Goal: Information Seeking & Learning: Learn about a topic

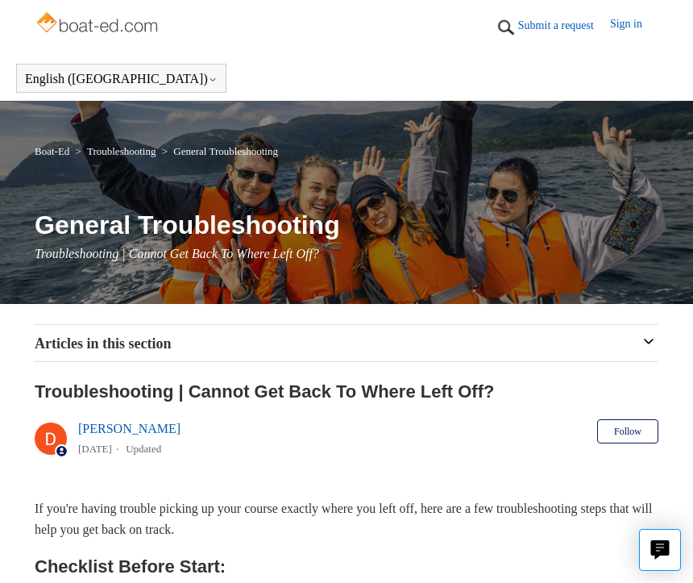
scroll to position [1, 0]
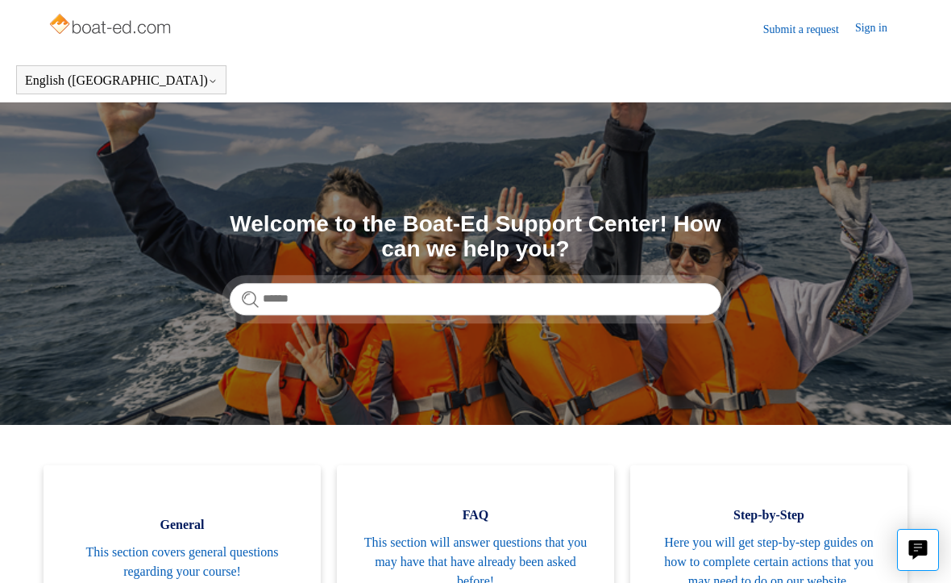
click at [863, 30] on link "Sign in" at bounding box center [879, 28] width 48 height 19
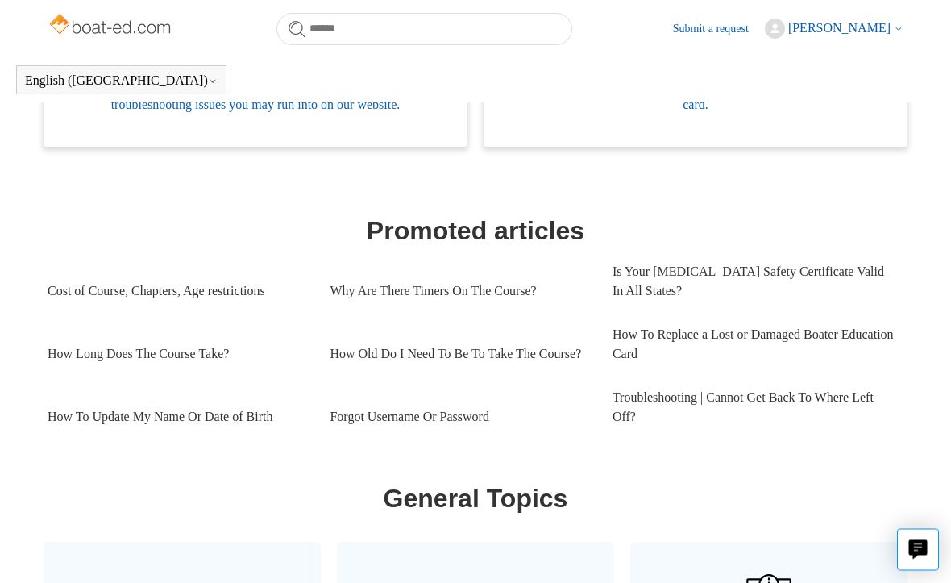
scroll to position [603, 0]
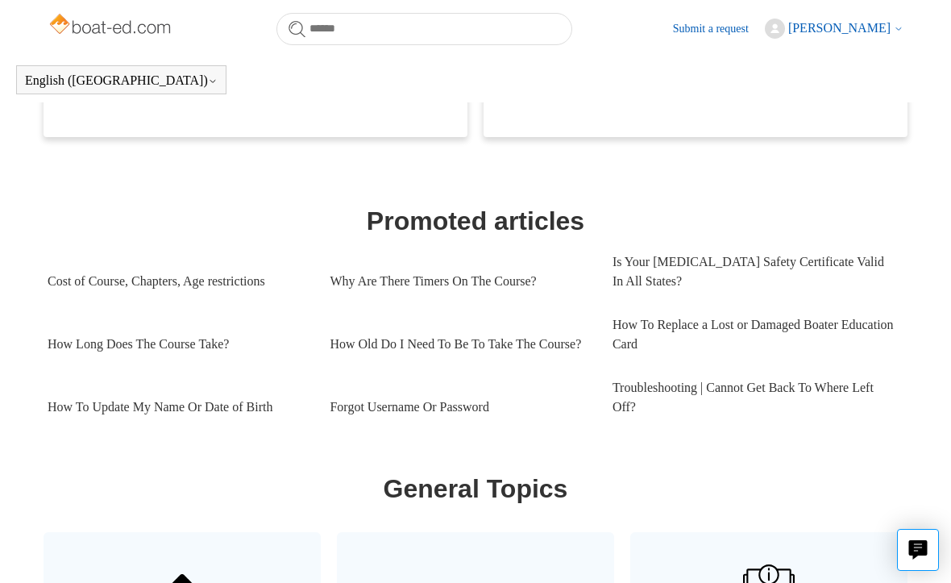
click at [626, 399] on link "Troubleshooting | Cannot Get Back To Where Left Off?" at bounding box center [753, 397] width 282 height 63
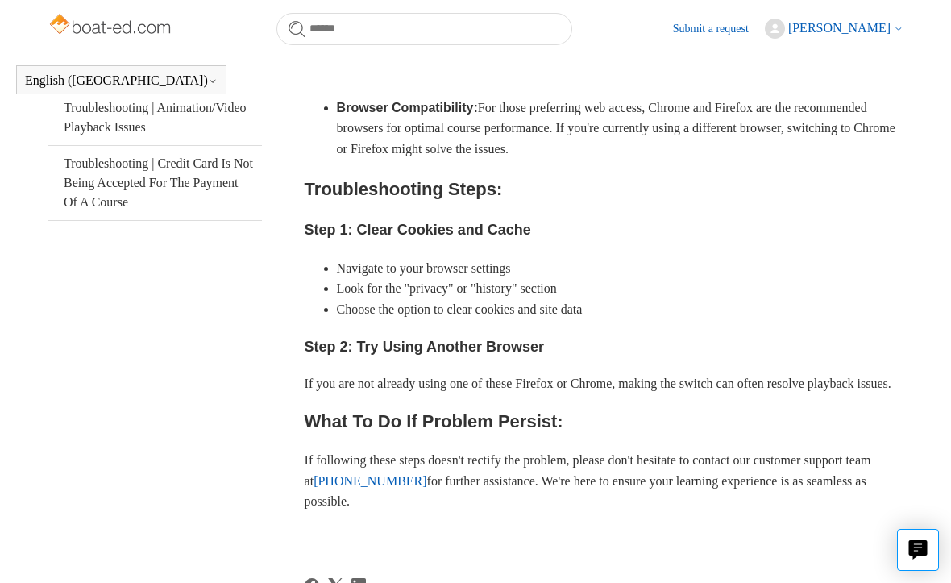
scroll to position [483, 0]
click at [693, 19] on header "Submit a request [PERSON_NAME] My activities My profile Change password Sign out" at bounding box center [476, 28] width 856 height 57
click at [706, 32] on link "Submit a request" at bounding box center [719, 28] width 92 height 17
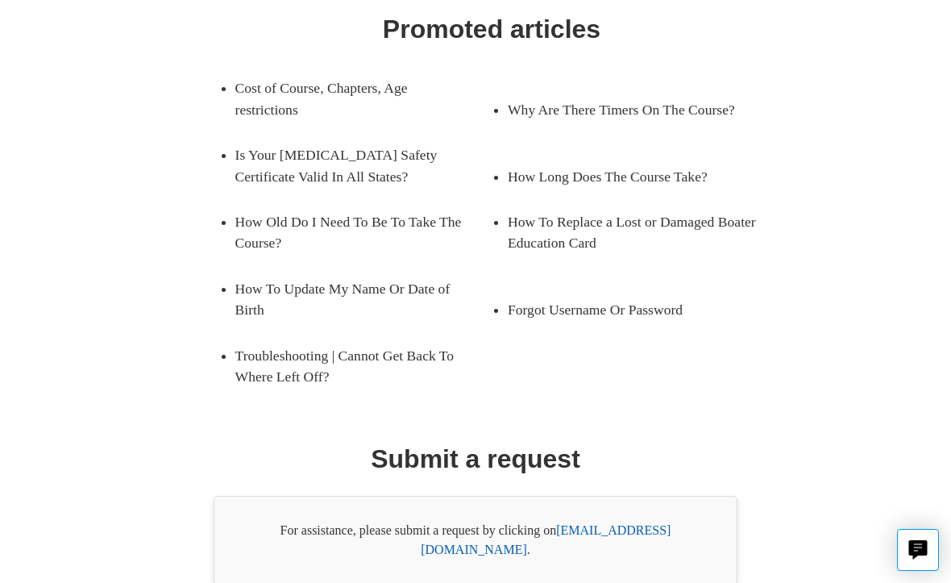
scroll to position [284, 0]
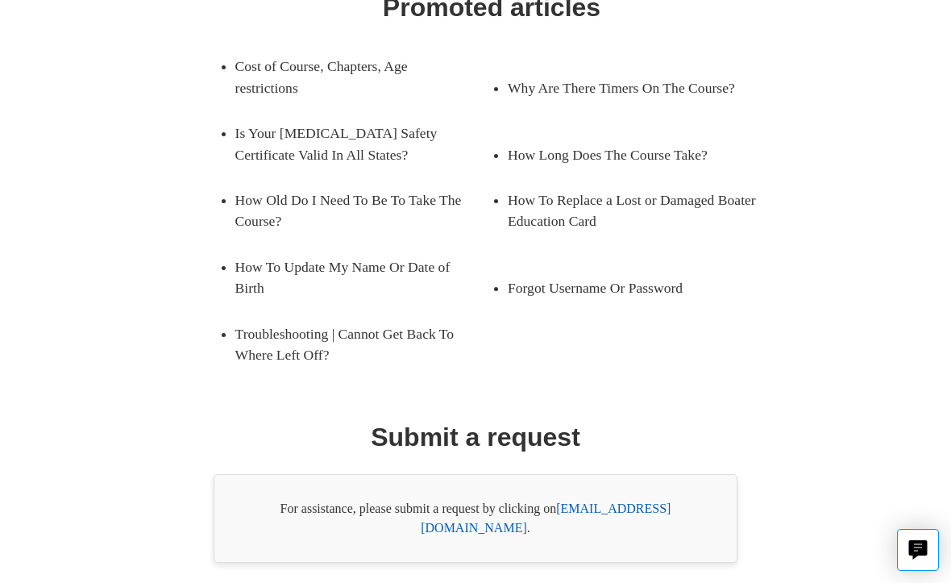
click at [265, 352] on link "Troubleshooting | Cannot Get Back To Where Left Off?" at bounding box center [363, 344] width 256 height 67
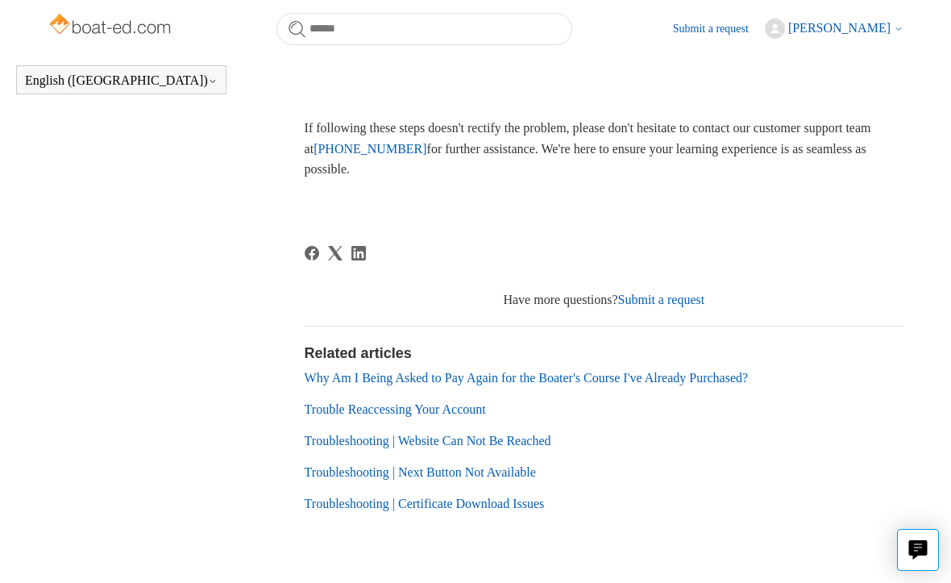
scroll to position [848, 0]
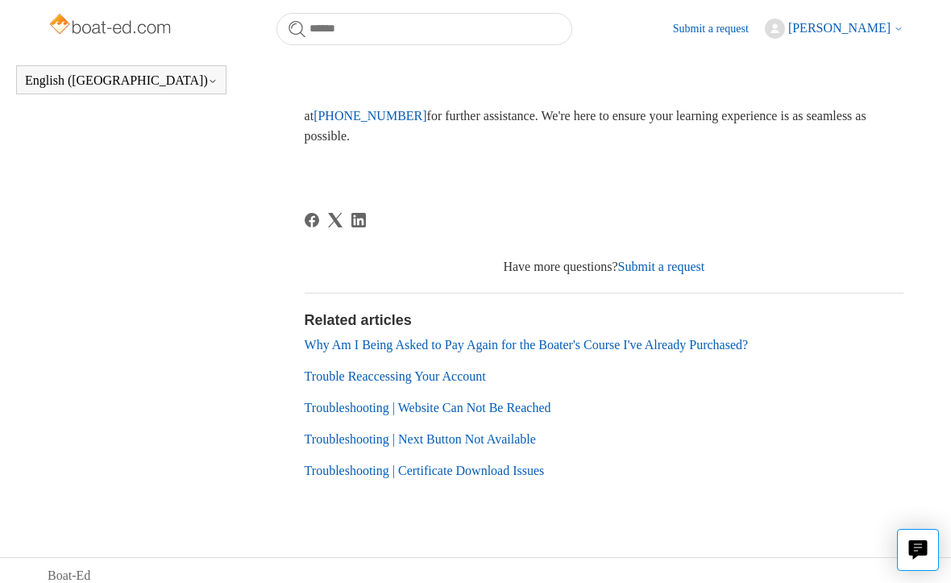
click at [316, 383] on link "Trouble Reaccessing Your Account" at bounding box center [395, 376] width 181 height 14
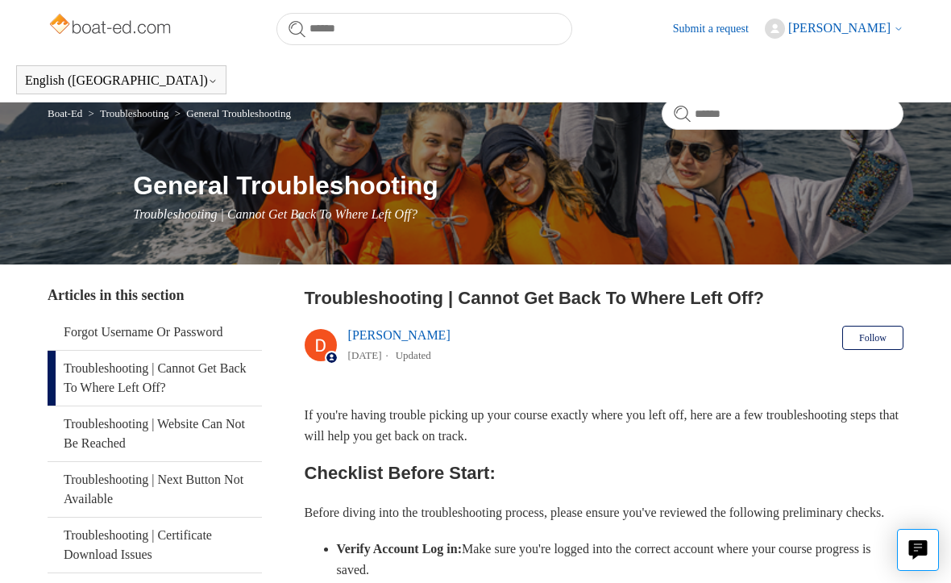
scroll to position [891, 0]
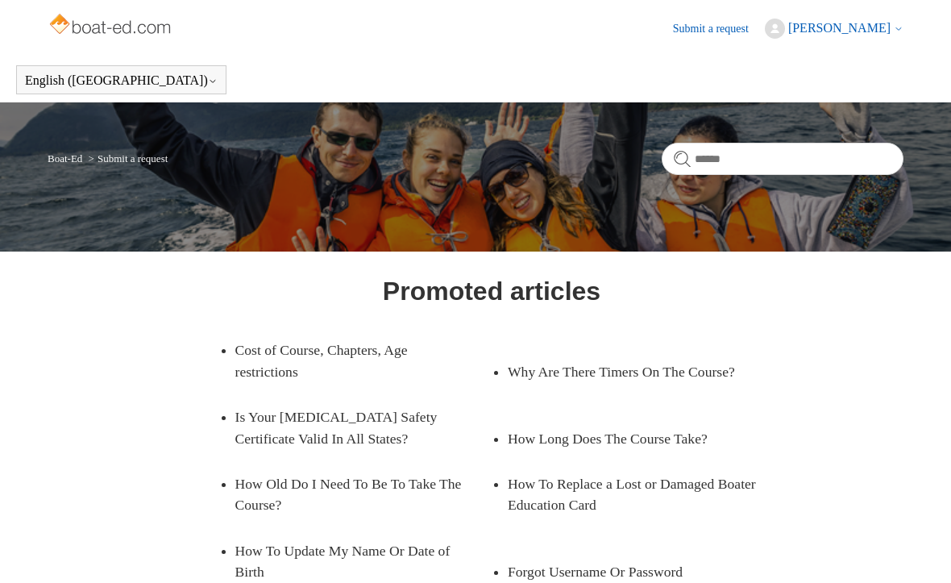
scroll to position [282, 0]
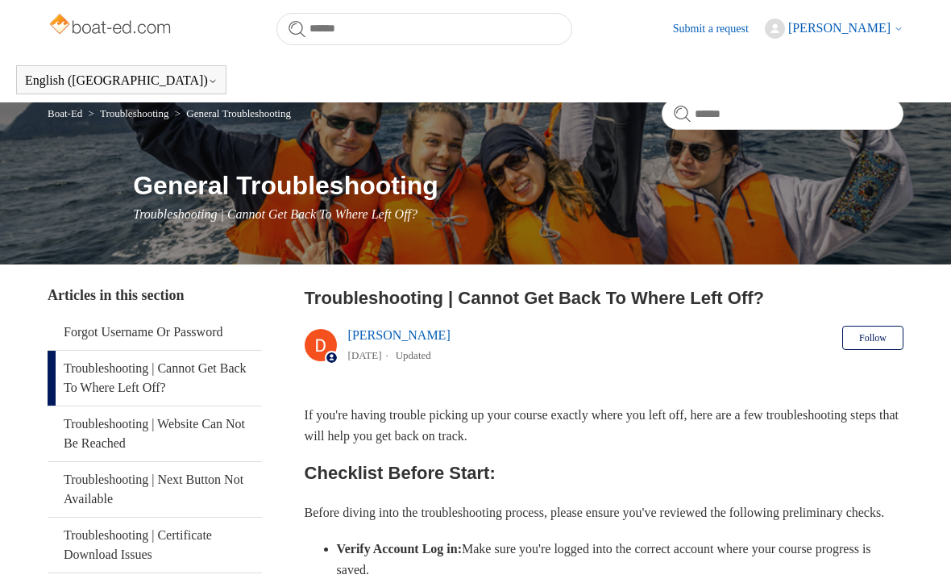
scroll to position [483, 0]
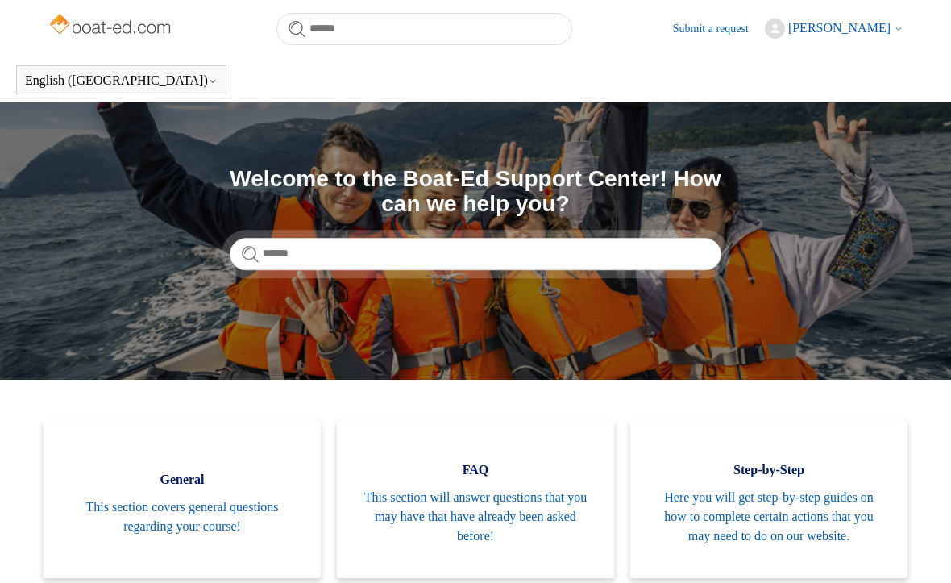
scroll to position [647, 0]
